Goal: Task Accomplishment & Management: Manage account settings

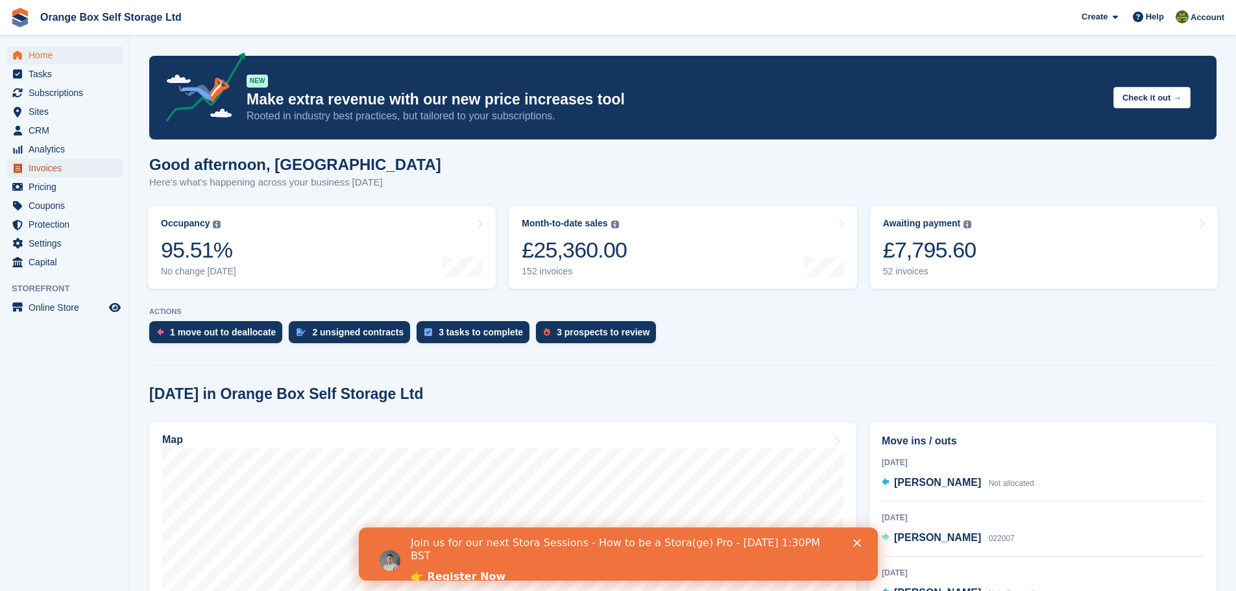
click at [60, 173] on span "Invoices" at bounding box center [68, 168] width 78 height 18
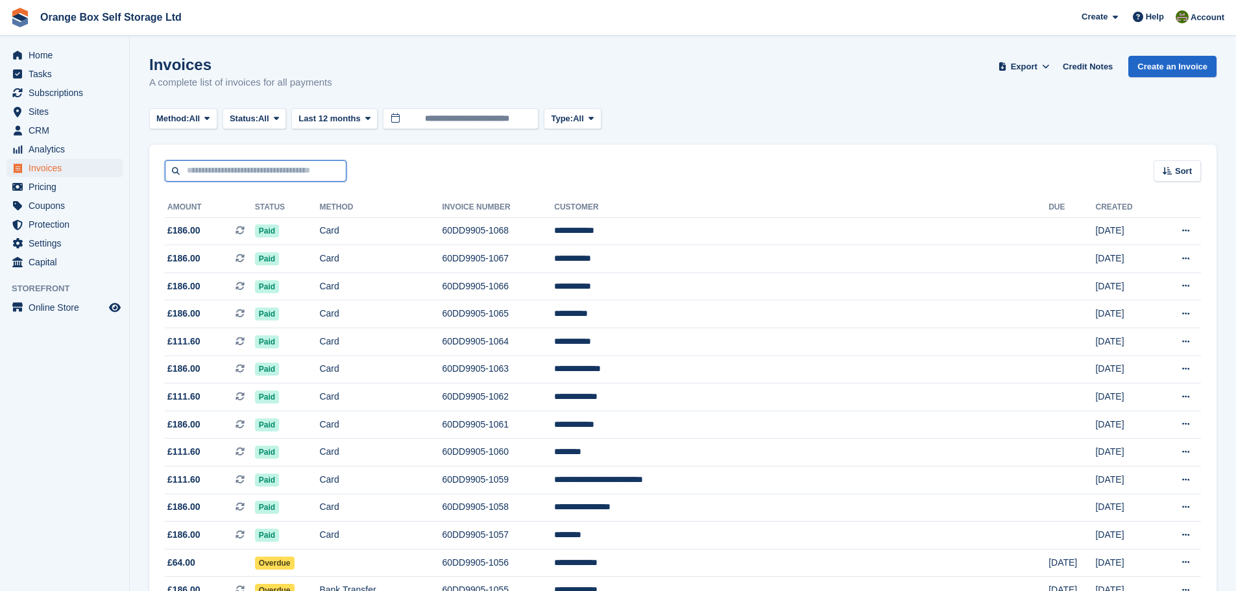
click at [295, 162] on input "text" at bounding box center [256, 170] width 182 height 21
type input "***"
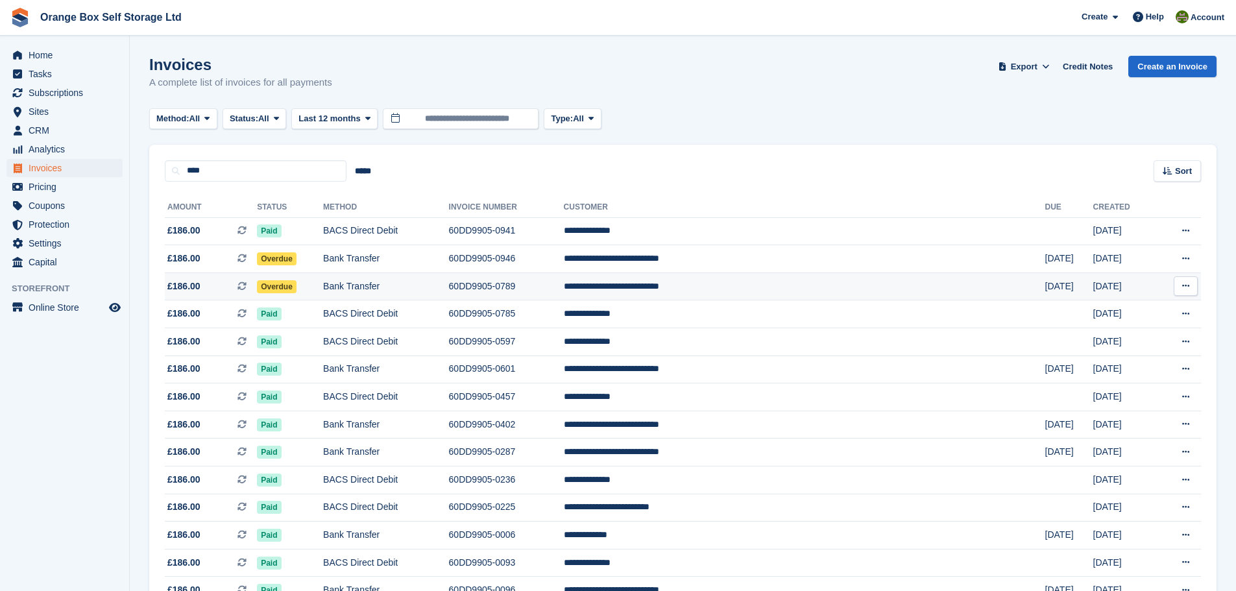
click at [448, 282] on td "Bank Transfer" at bounding box center [385, 287] width 125 height 28
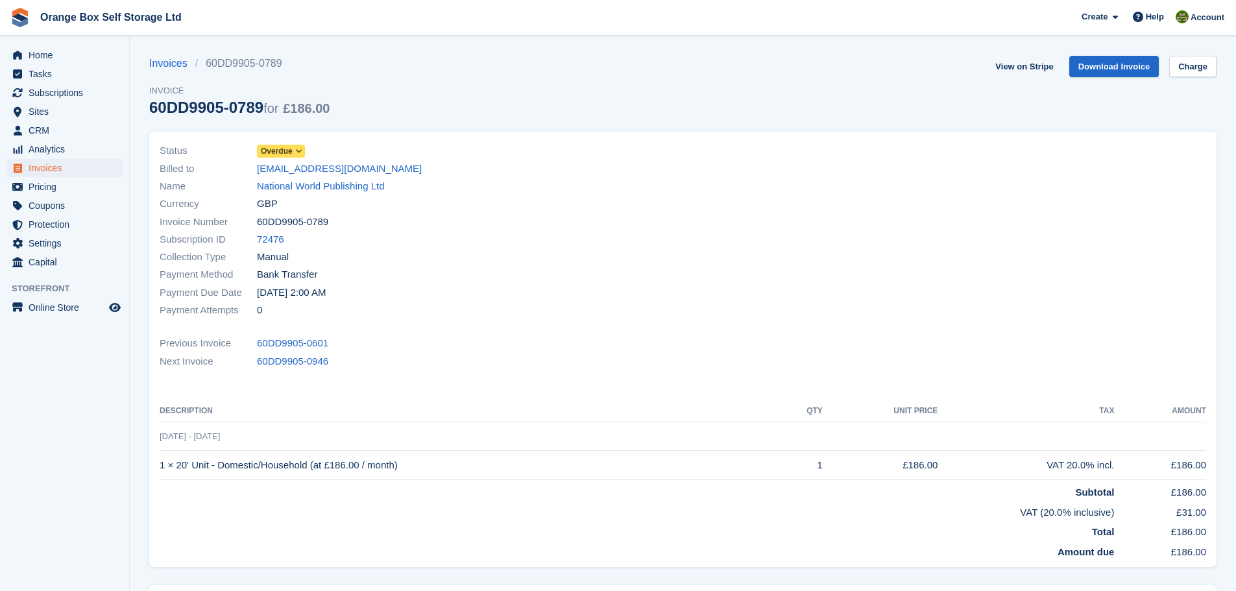
click at [280, 152] on span "Overdue" at bounding box center [277, 151] width 32 height 12
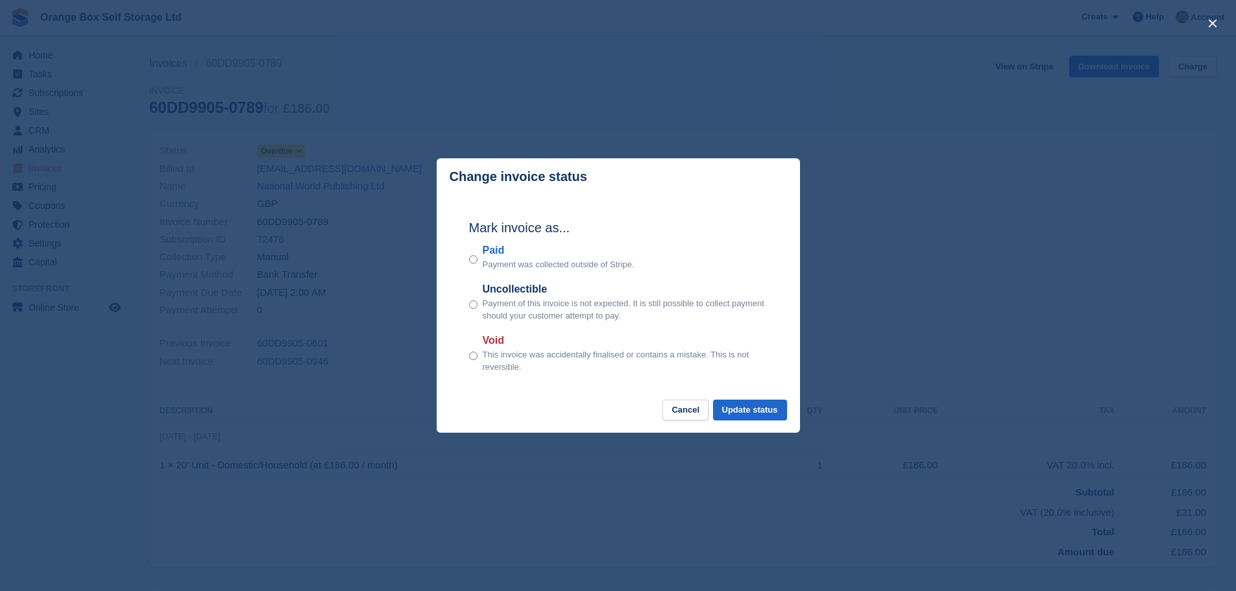
click at [491, 237] on h2 "Mark invoice as..." at bounding box center [618, 227] width 298 height 19
click at [495, 252] on label "Paid" at bounding box center [559, 251] width 152 height 16
click at [735, 406] on button "Update status" at bounding box center [750, 410] width 74 height 21
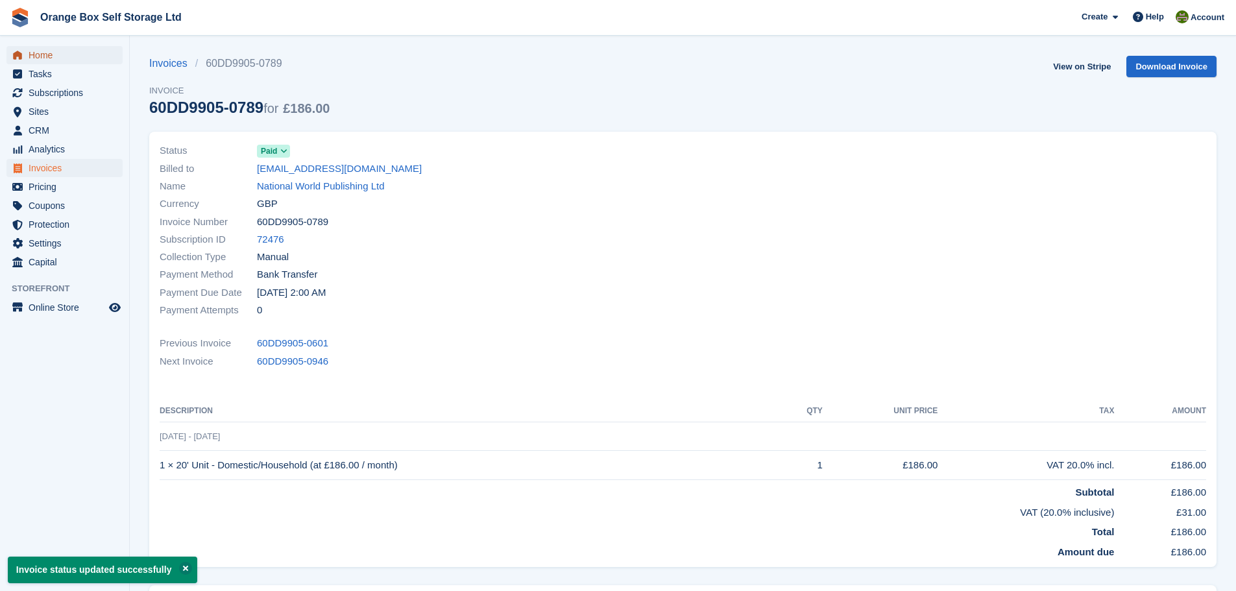
click at [93, 58] on span "Home" at bounding box center [68, 55] width 78 height 18
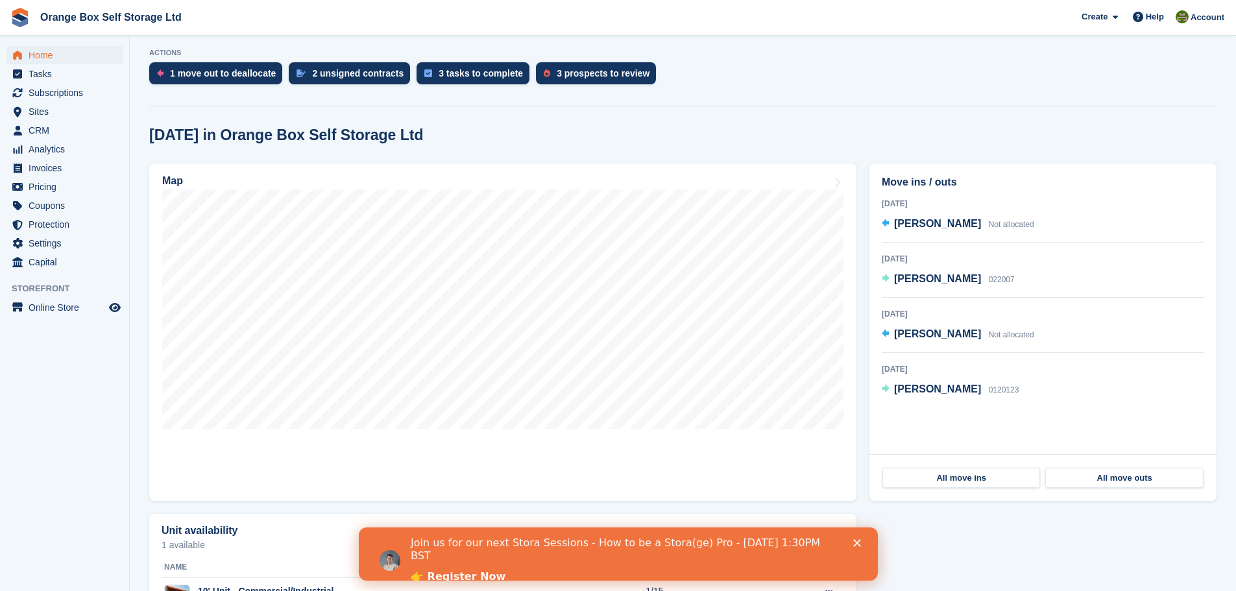
scroll to position [260, 0]
click at [45, 167] on span "Invoices" at bounding box center [68, 168] width 78 height 18
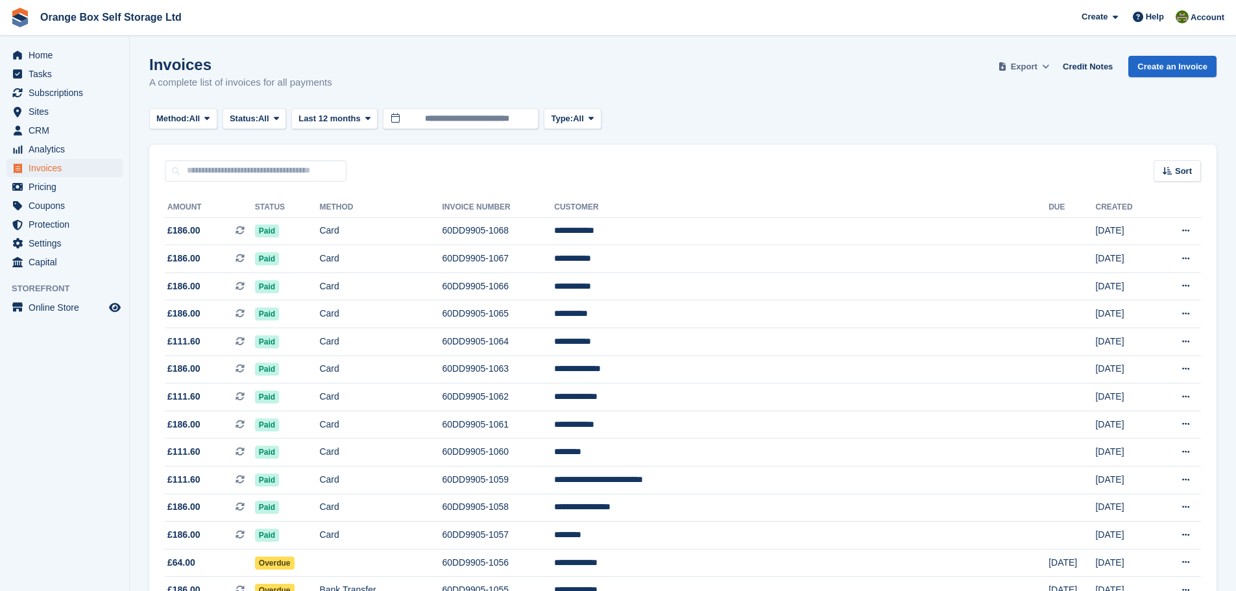
click at [1038, 67] on span "Export" at bounding box center [1024, 66] width 27 height 13
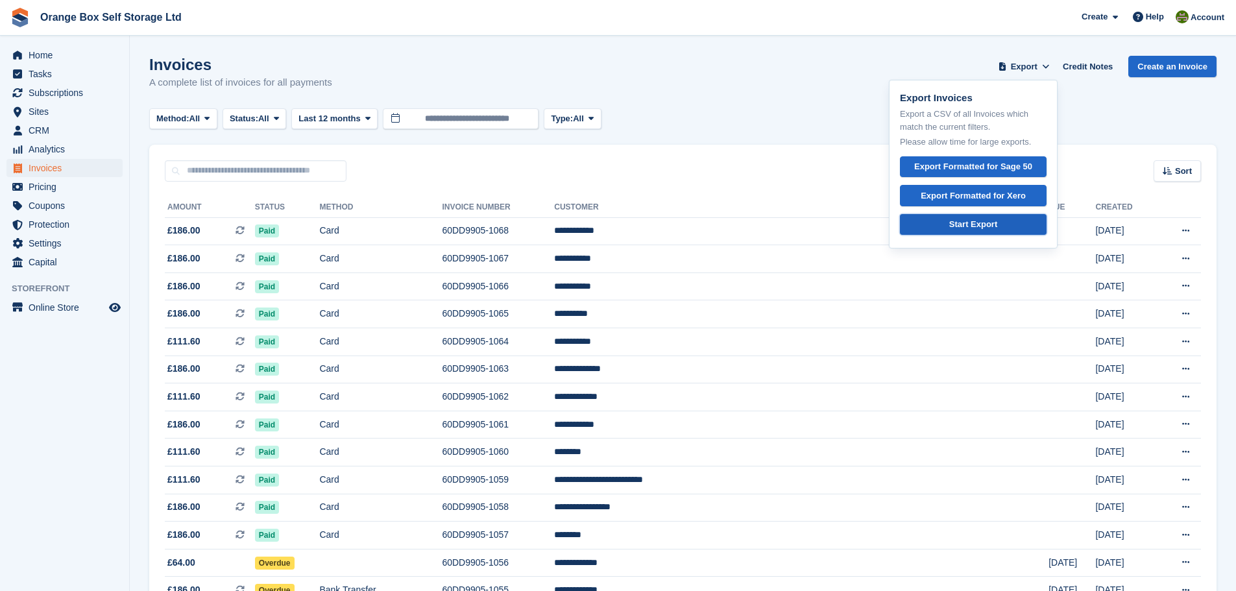
click at [966, 226] on div "Start Export" at bounding box center [973, 224] width 48 height 13
click at [582, 85] on div "Invoices A complete list of invoices for all payments Export Export Invoices Ex…" at bounding box center [682, 81] width 1067 height 50
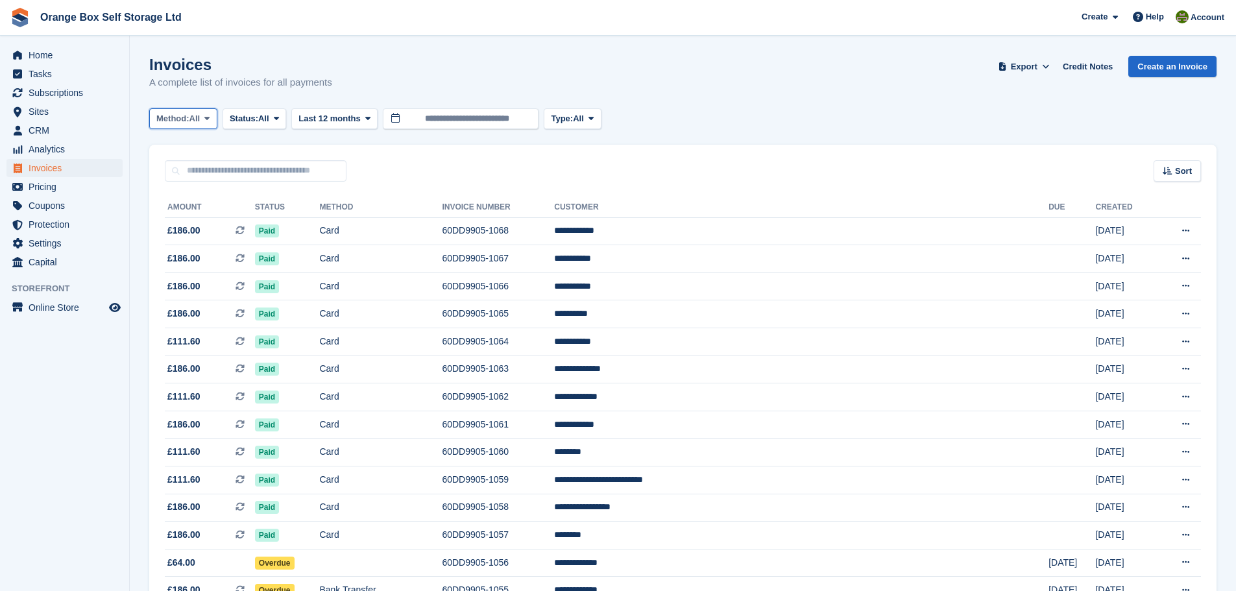
click at [210, 121] on icon at bounding box center [206, 118] width 5 height 8
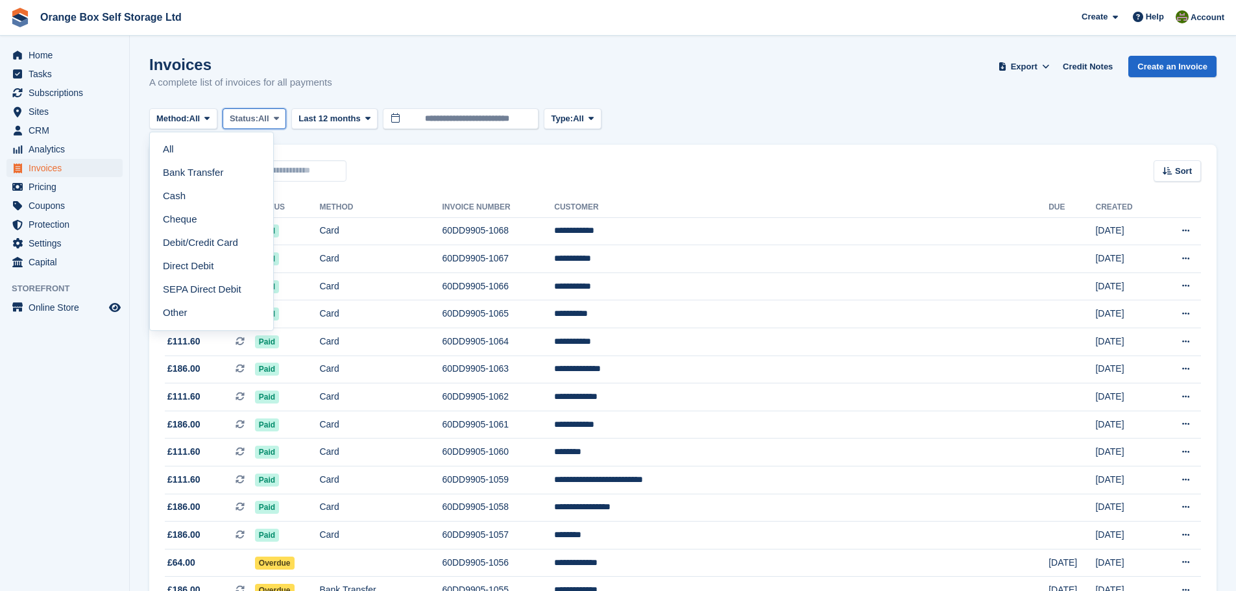
click at [267, 109] on button "Status: All" at bounding box center [255, 118] width 64 height 21
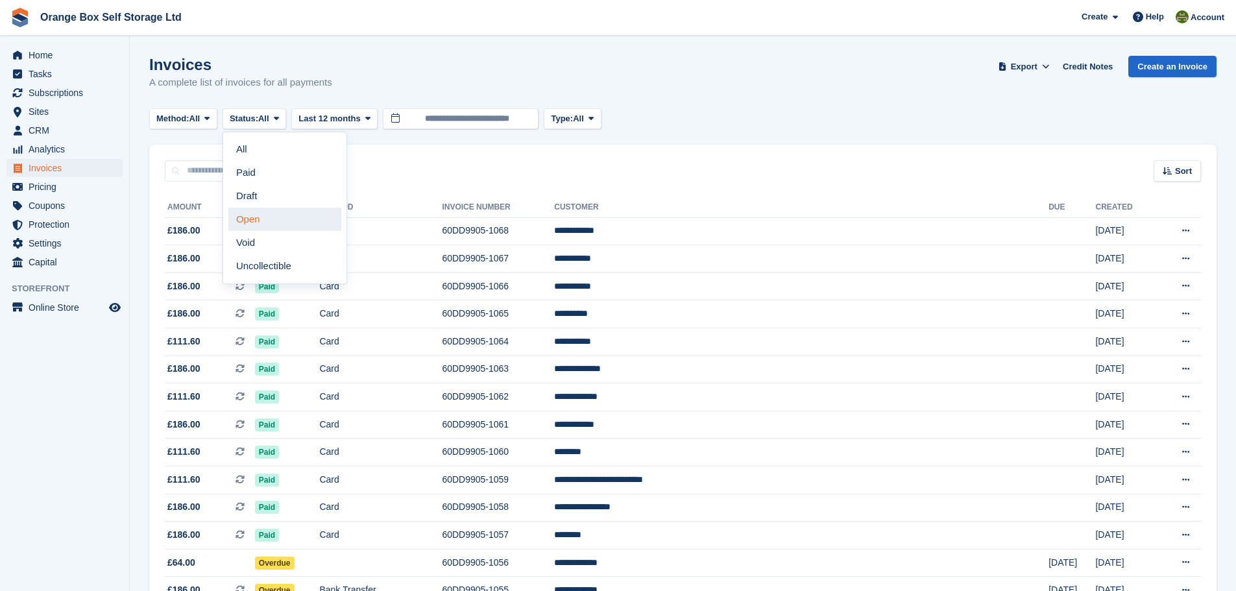
click at [287, 214] on link "Open" at bounding box center [284, 219] width 113 height 23
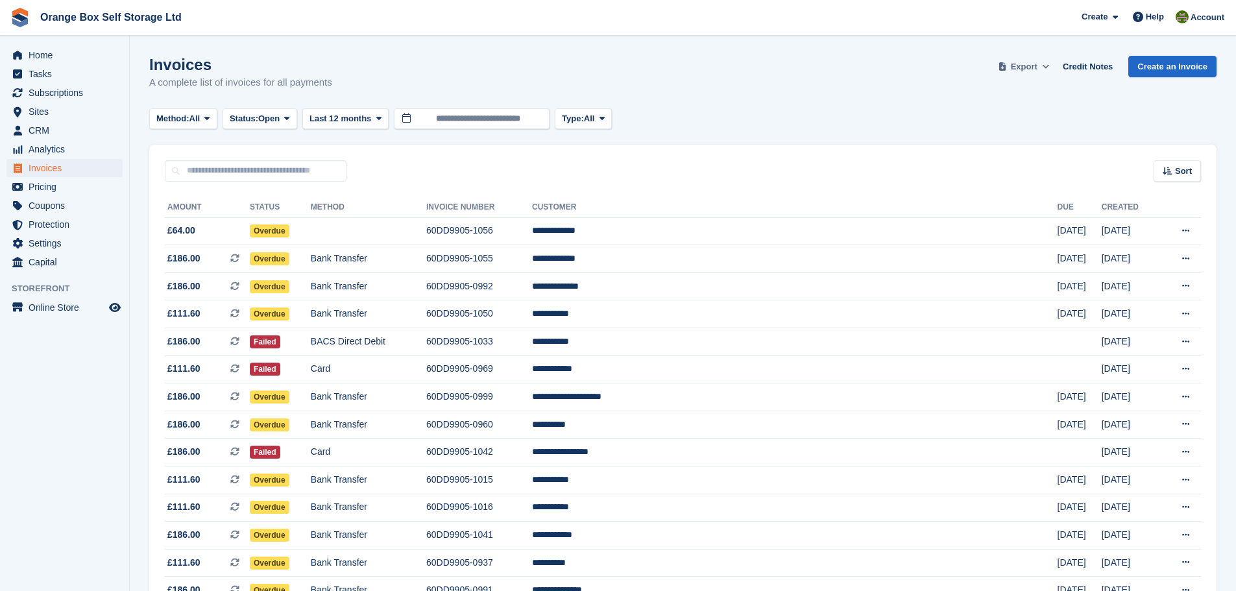
click at [1009, 72] on span at bounding box center [1002, 66] width 13 height 13
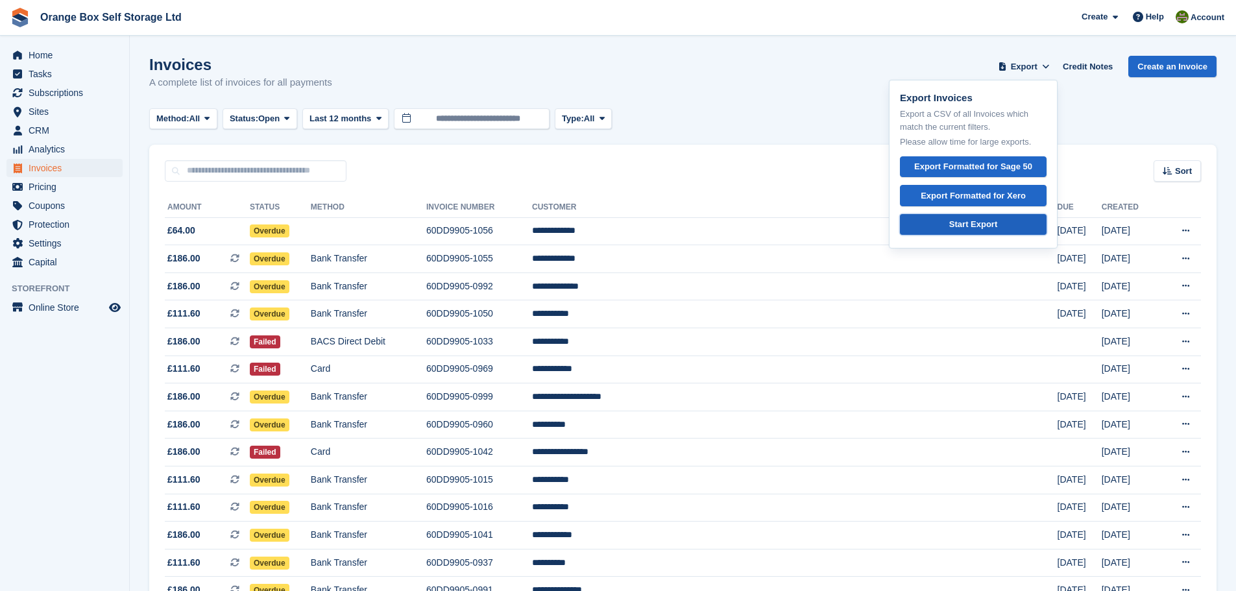
click at [978, 216] on link "Start Export" at bounding box center [973, 224] width 147 height 21
click at [1164, 109] on div "Method: All All Bank Transfer Cash Cheque Debit/Credit Card Direct Debit SEPA D…" at bounding box center [682, 118] width 1067 height 21
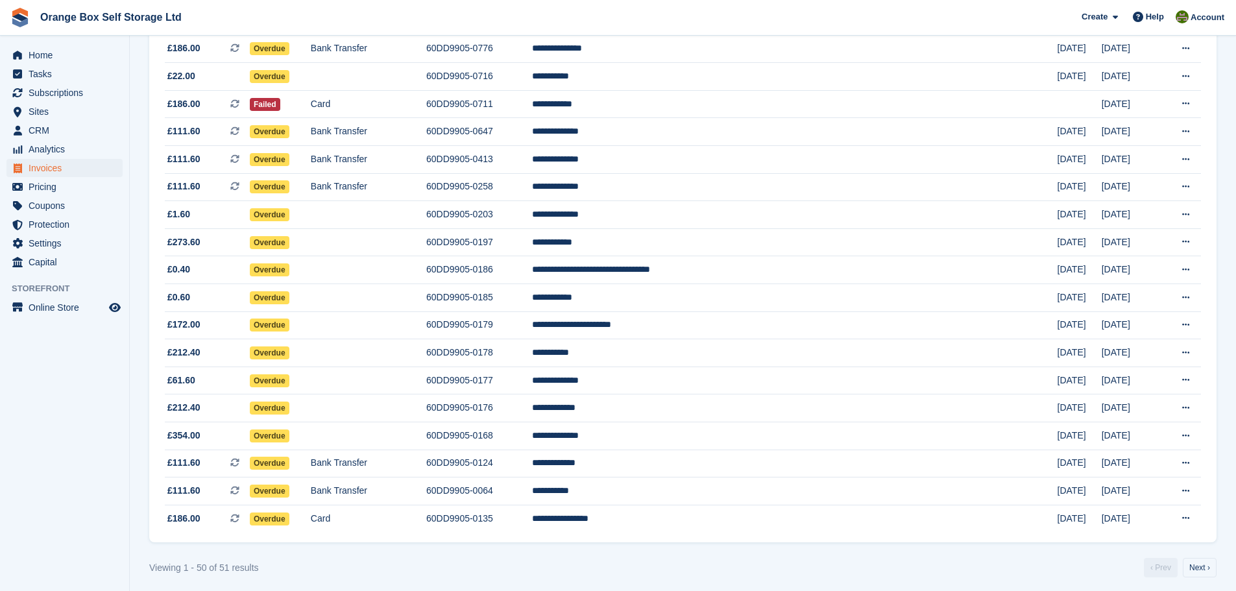
scroll to position [1073, 0]
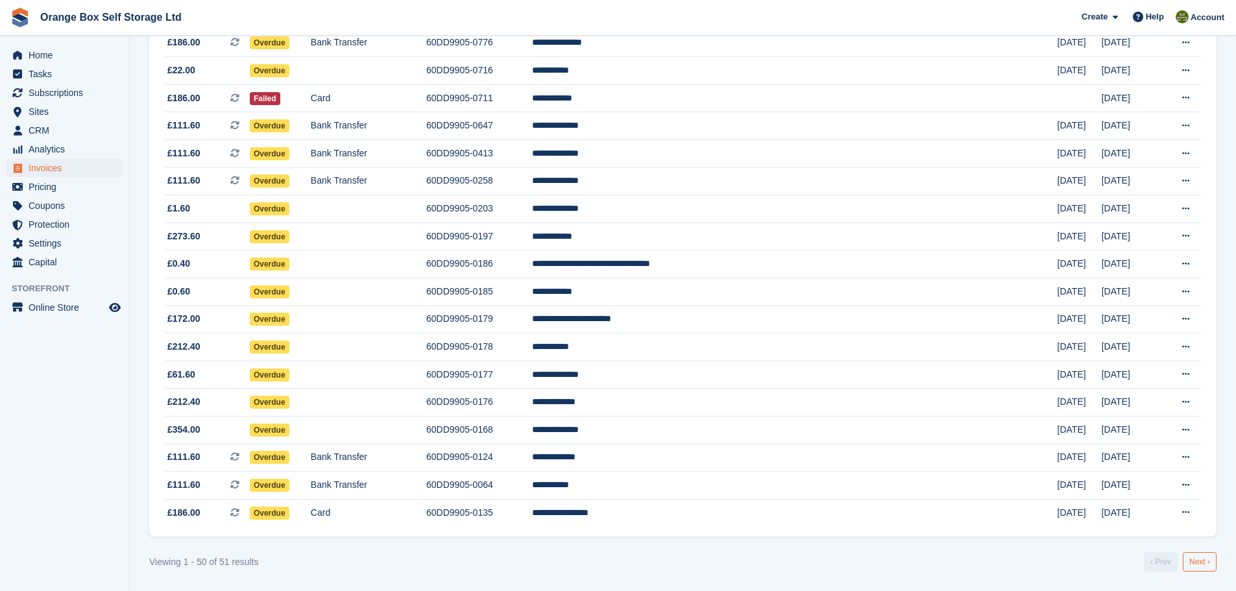
click at [1196, 556] on link "Next ›" at bounding box center [1200, 561] width 34 height 19
